Goal: Task Accomplishment & Management: Use online tool/utility

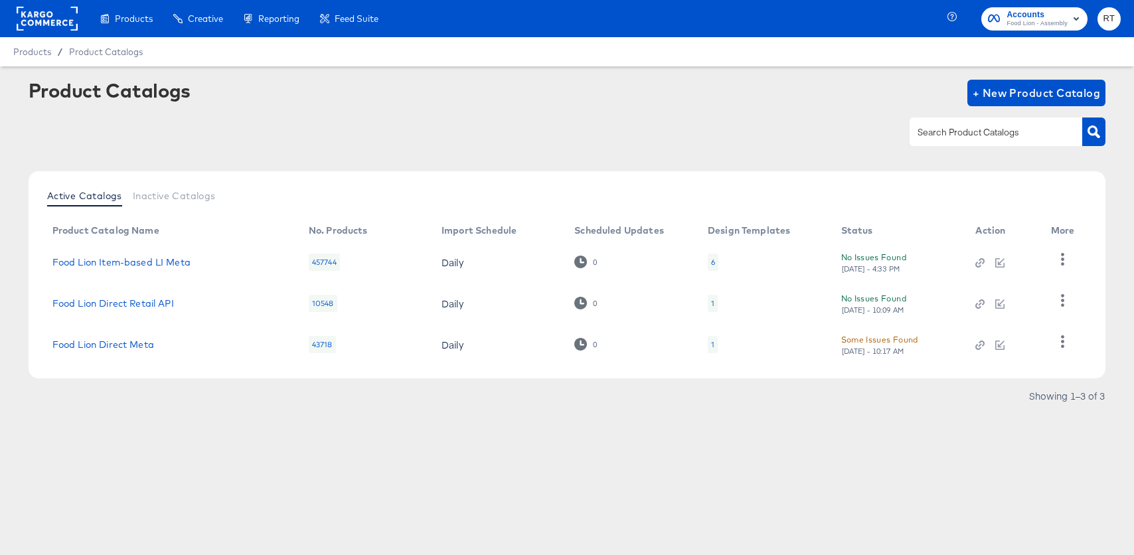
click at [48, 15] on rect at bounding box center [47, 19] width 61 height 24
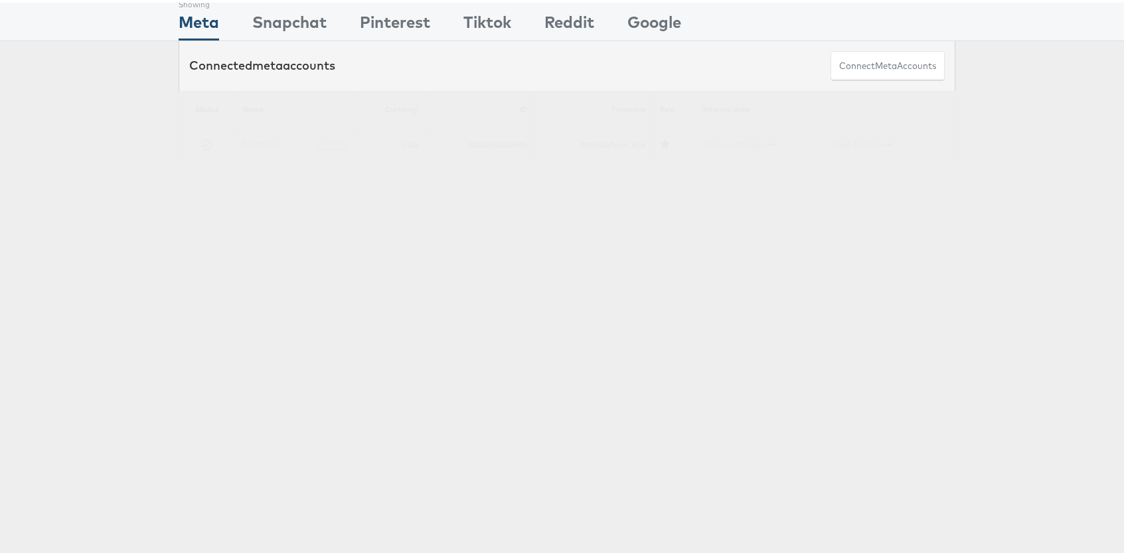
scroll to position [114, 0]
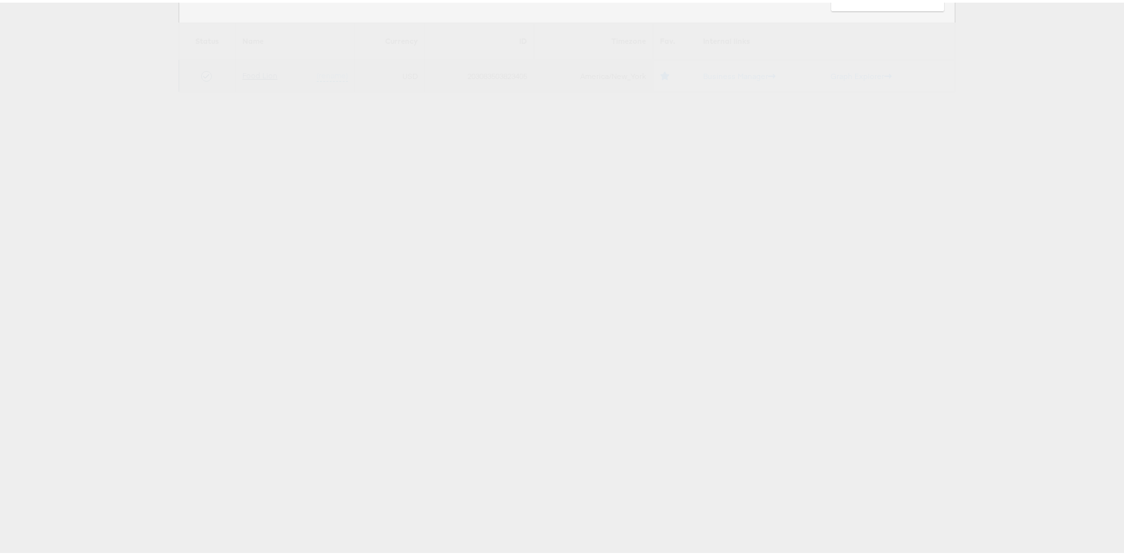
click at [252, 68] on link "Food Lion" at bounding box center [259, 73] width 35 height 10
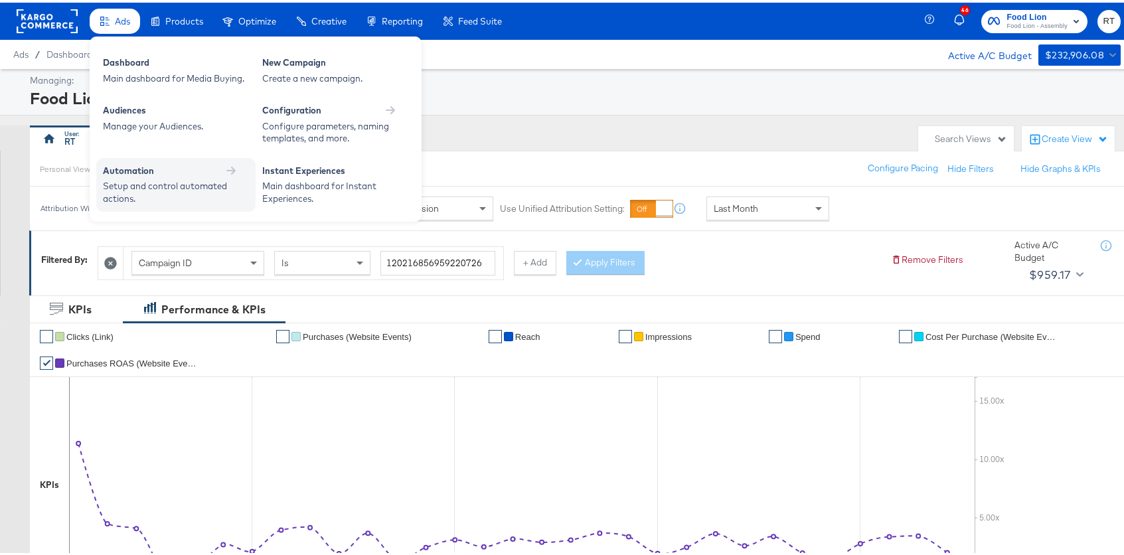
click at [149, 176] on div "Automation" at bounding box center [176, 170] width 146 height 16
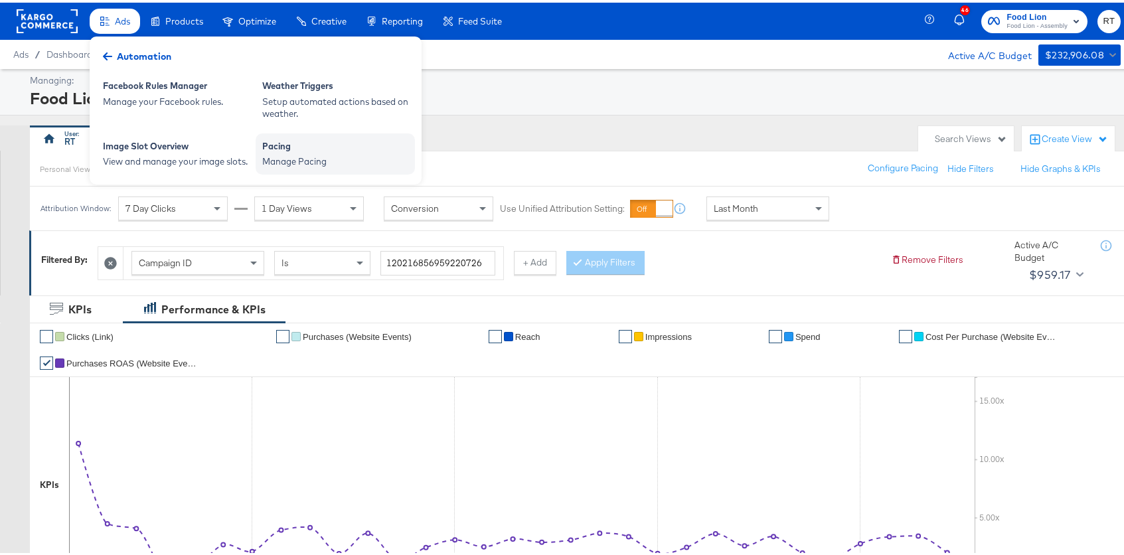
click at [301, 171] on div "Pacing Manage Pacing" at bounding box center [335, 151] width 159 height 41
click at [304, 153] on div "Manage Pacing" at bounding box center [335, 159] width 146 height 13
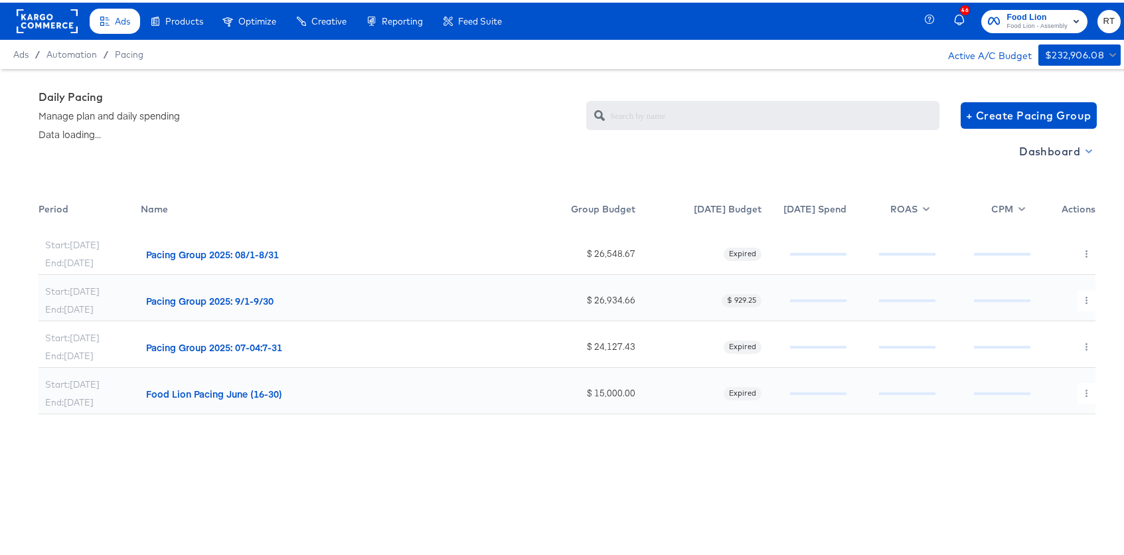
click at [1049, 151] on span "Dashboard" at bounding box center [1054, 148] width 71 height 19
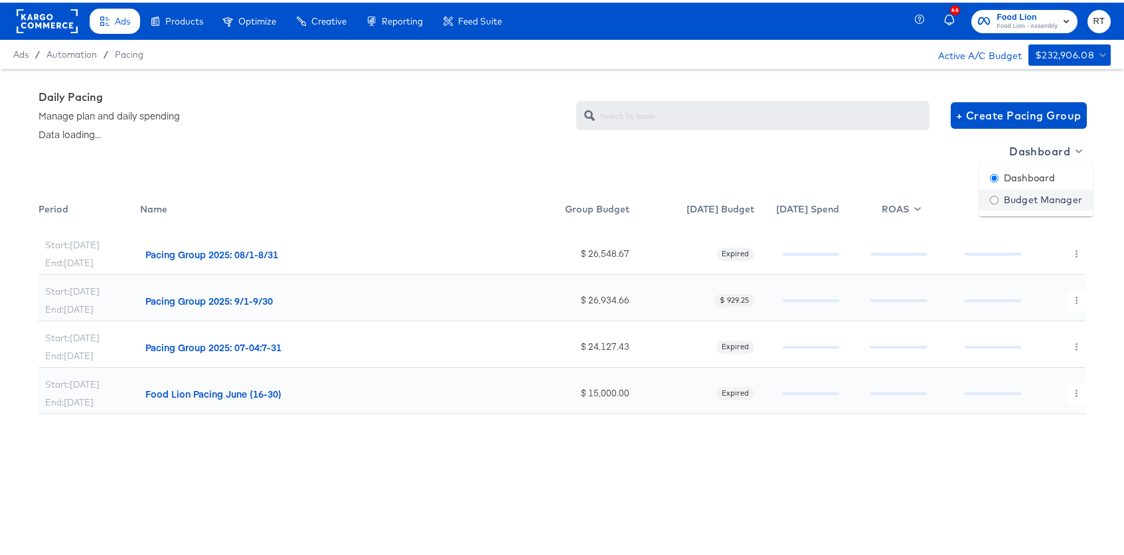
click at [1034, 197] on div "Budget Manager" at bounding box center [1036, 198] width 92 height 14
radio input "false"
radio input "true"
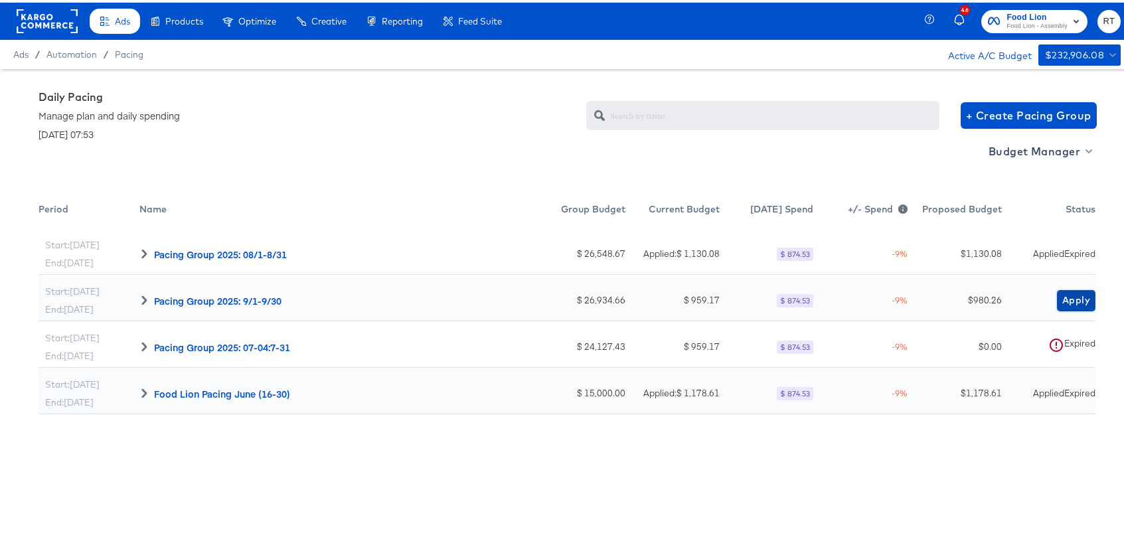
click at [1065, 300] on span "Apply" at bounding box center [1077, 298] width 28 height 17
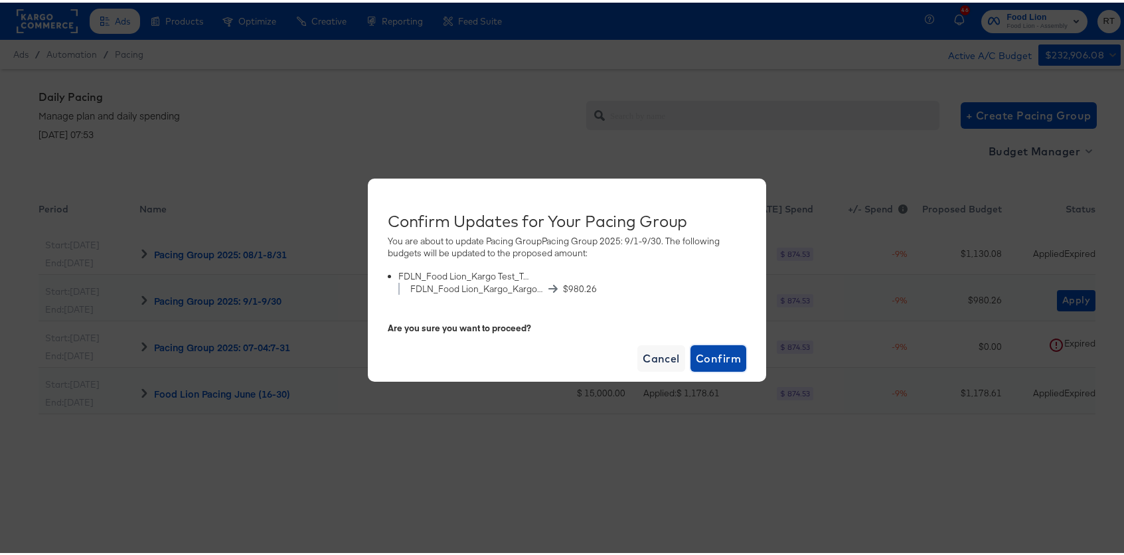
click at [712, 358] on span "Confirm" at bounding box center [718, 356] width 45 height 19
